Goal: Find specific page/section: Find specific page/section

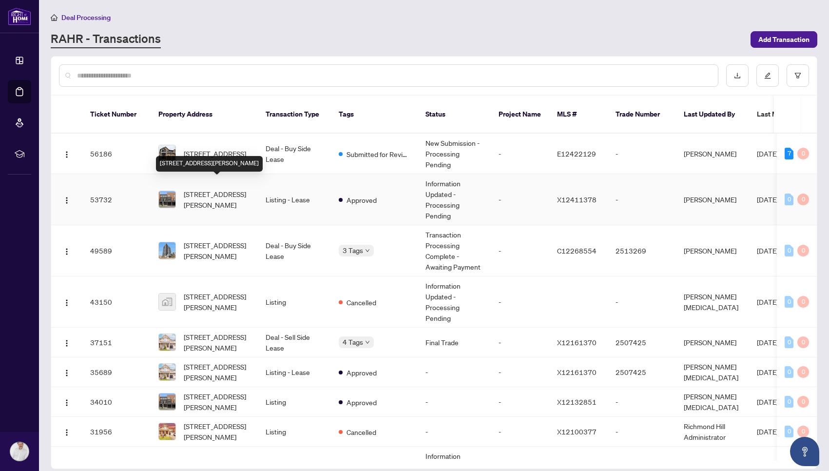
click at [212, 189] on span "[STREET_ADDRESS][PERSON_NAME]" at bounding box center [217, 199] width 66 height 21
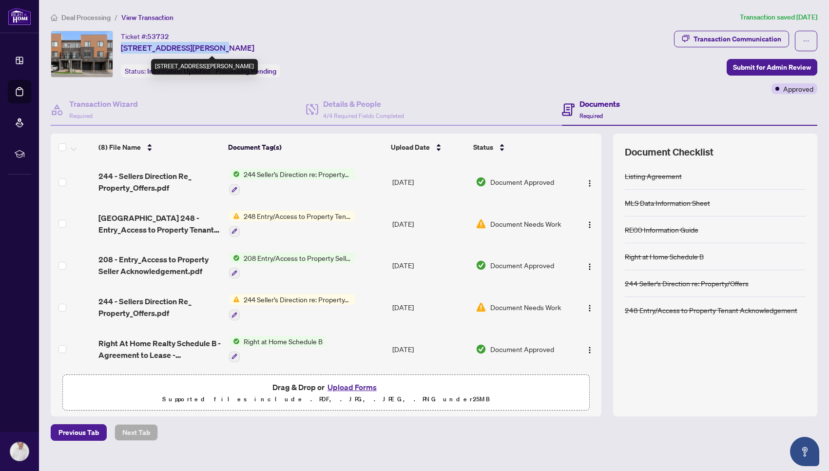
drag, startPoint x: 121, startPoint y: 47, endPoint x: 211, endPoint y: 49, distance: 89.7
click at [211, 49] on span "[STREET_ADDRESS][PERSON_NAME]" at bounding box center [188, 48] width 134 height 12
copy span "[STREET_ADDRESS][PERSON_NAME][PERSON_NAME]"
